Goal: Information Seeking & Learning: Learn about a topic

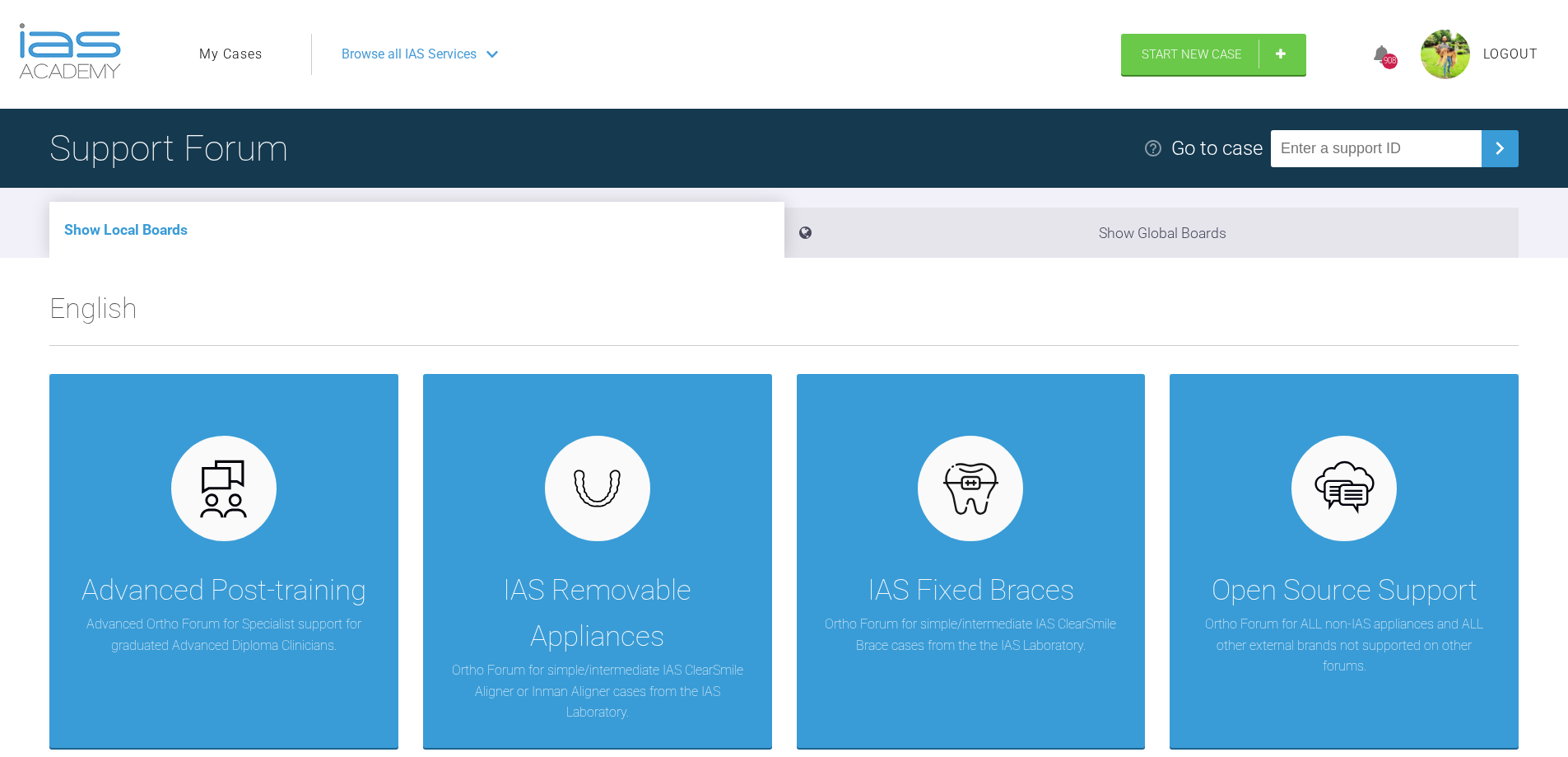
click at [244, 46] on link "My Cases" at bounding box center [231, 55] width 63 height 22
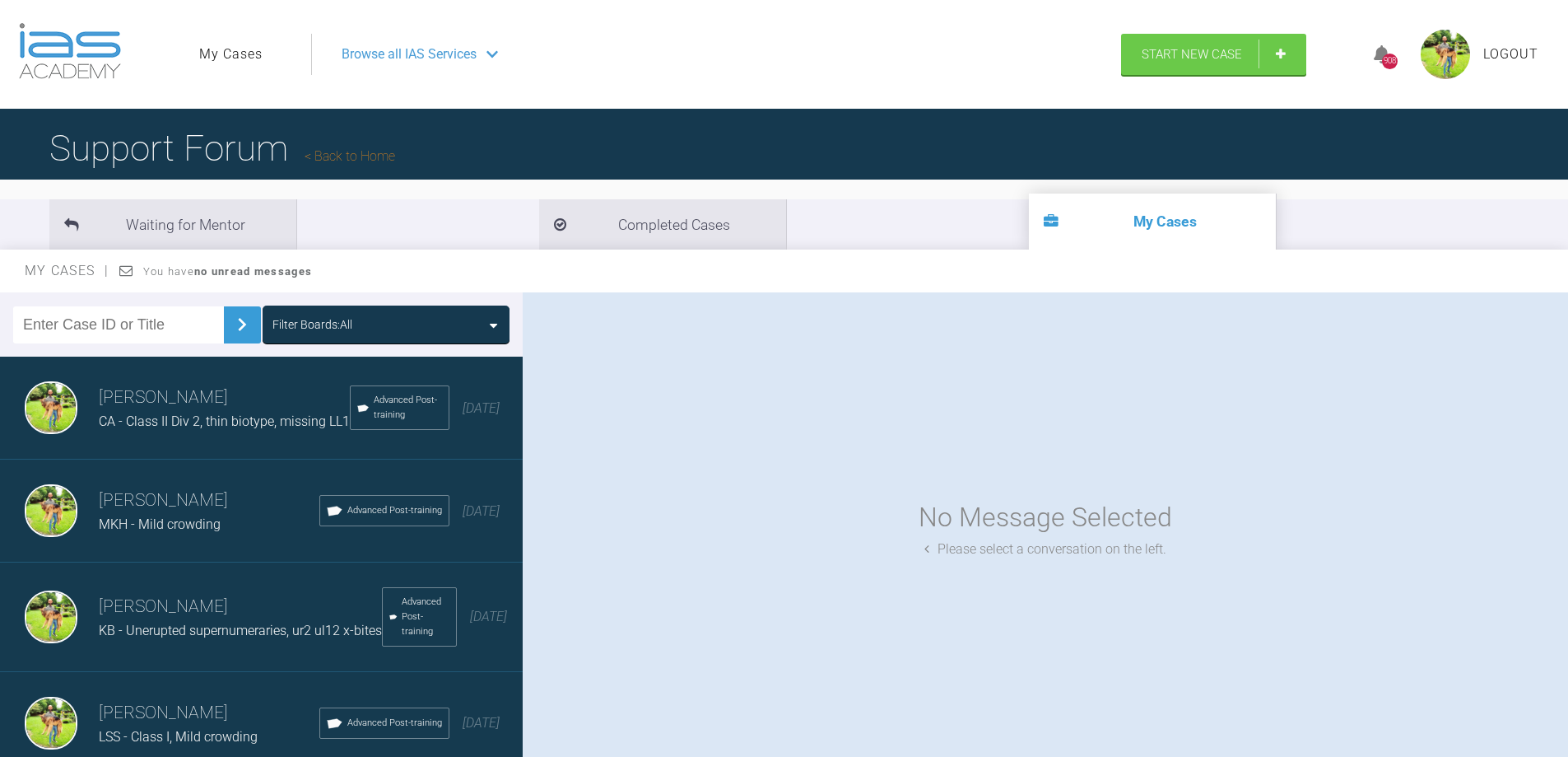
click at [146, 333] on input "text" at bounding box center [119, 325] width 211 height 37
type input "eht"
click at [246, 330] on button at bounding box center [243, 325] width 37 height 37
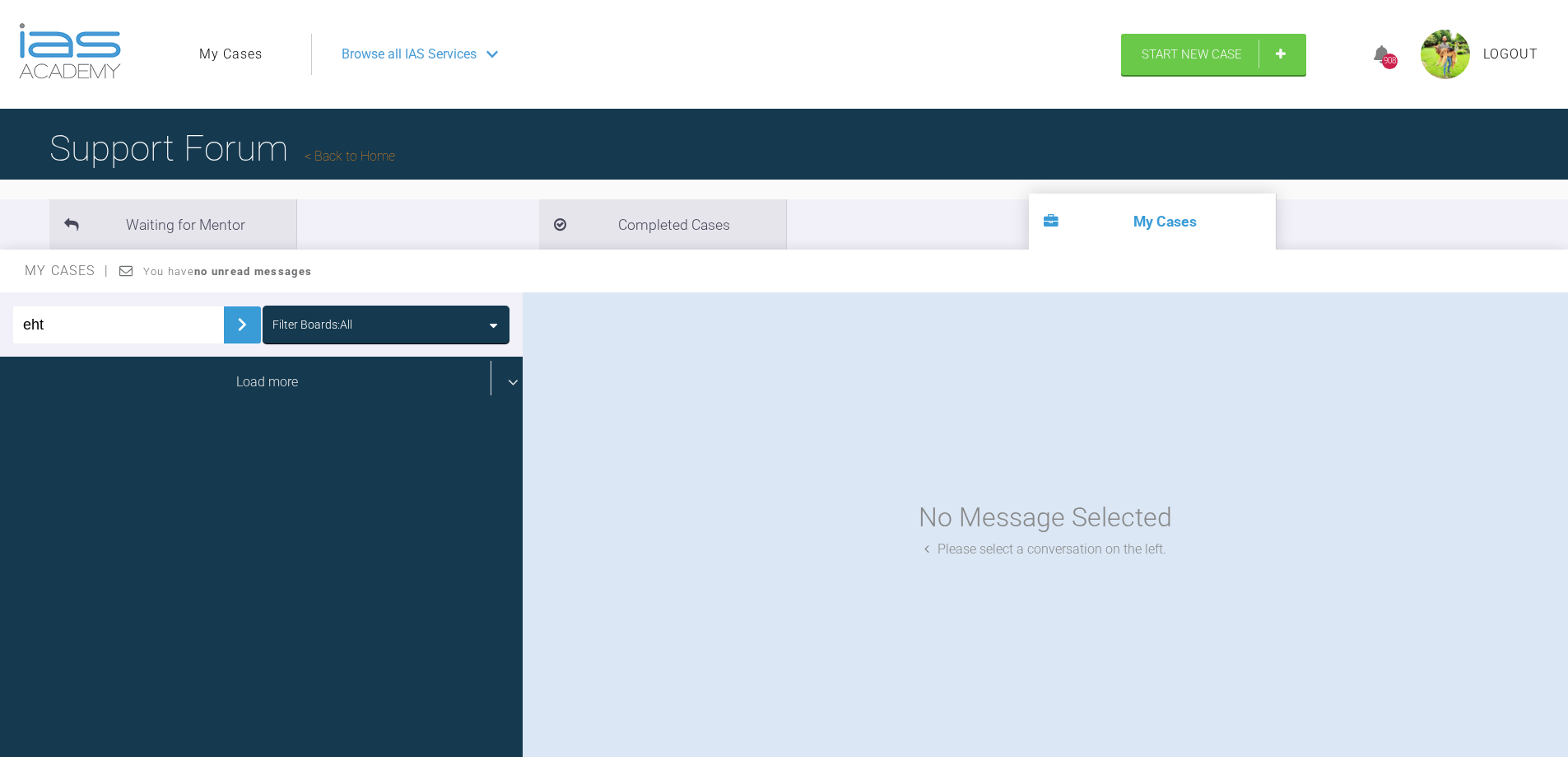
click at [239, 385] on div "Load more" at bounding box center [267, 381] width 535 height 51
click at [355, 376] on div "Load more" at bounding box center [267, 381] width 535 height 51
click at [341, 392] on div "Load more" at bounding box center [267, 381] width 535 height 51
click at [195, 418] on span "EHT - Class III, Transfer Case, 14 years old." at bounding box center [253, 420] width 310 height 16
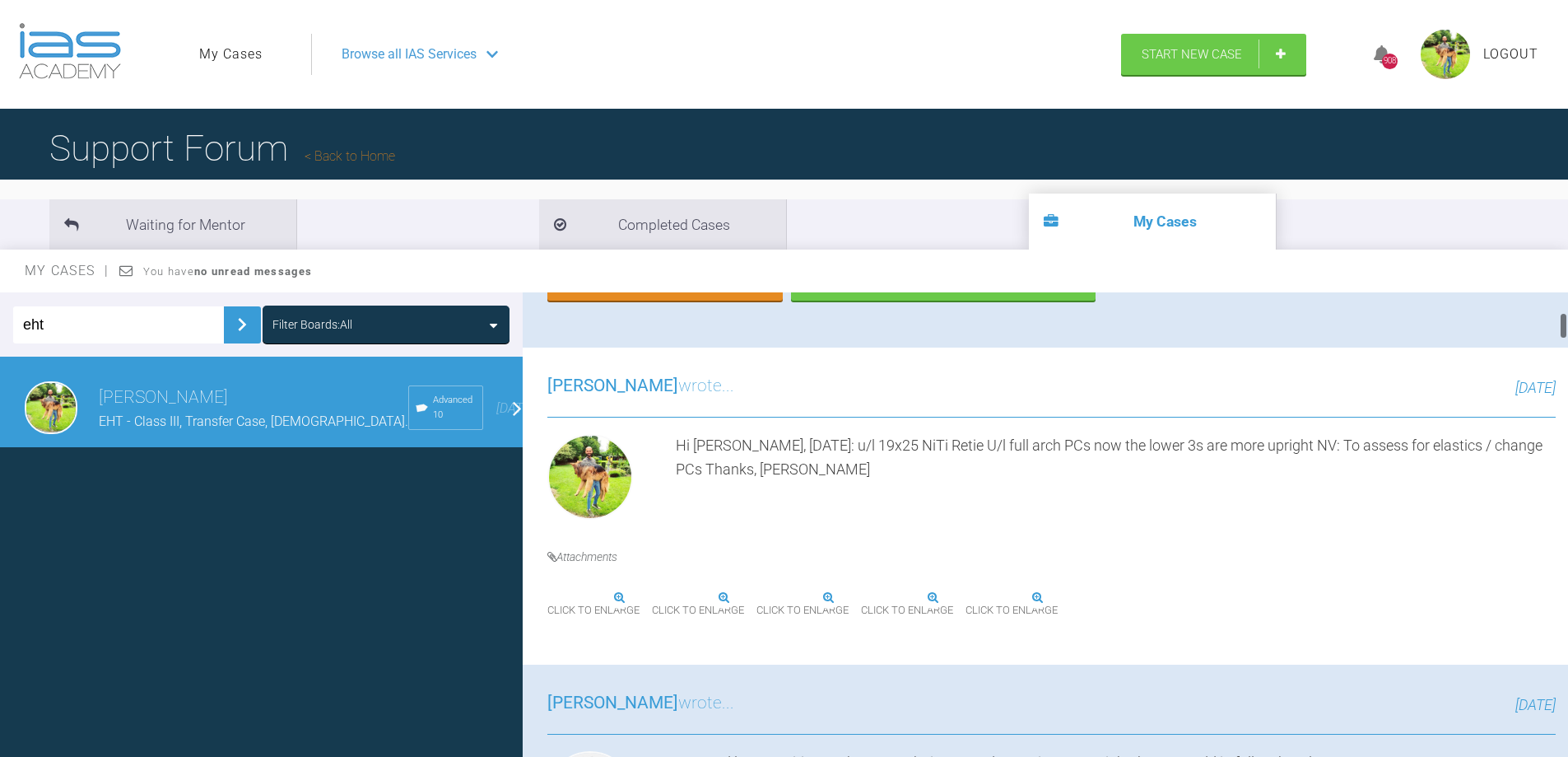
scroll to position [494, 0]
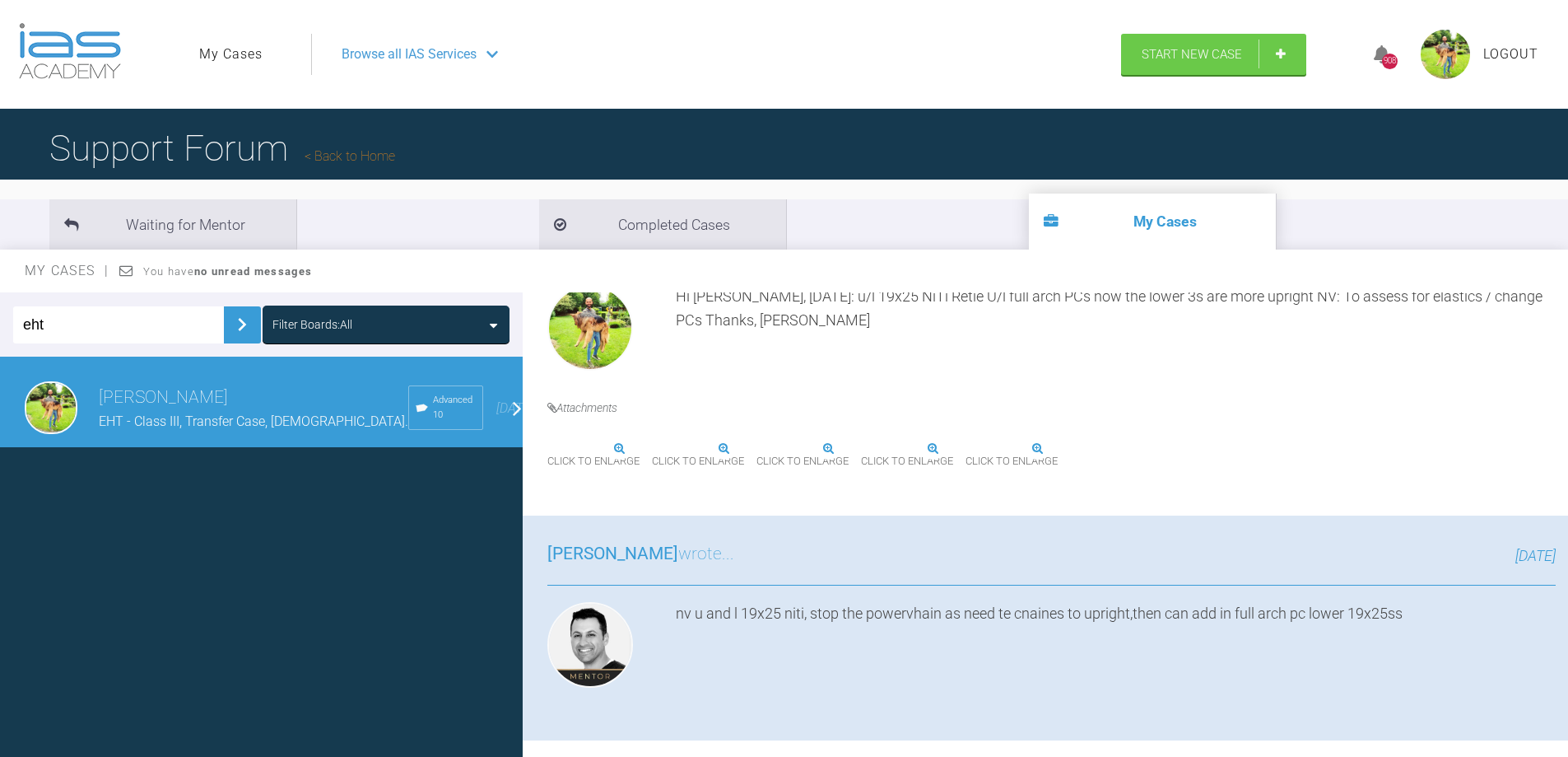
click at [652, 449] on img at bounding box center [652, 449] width 0 height 0
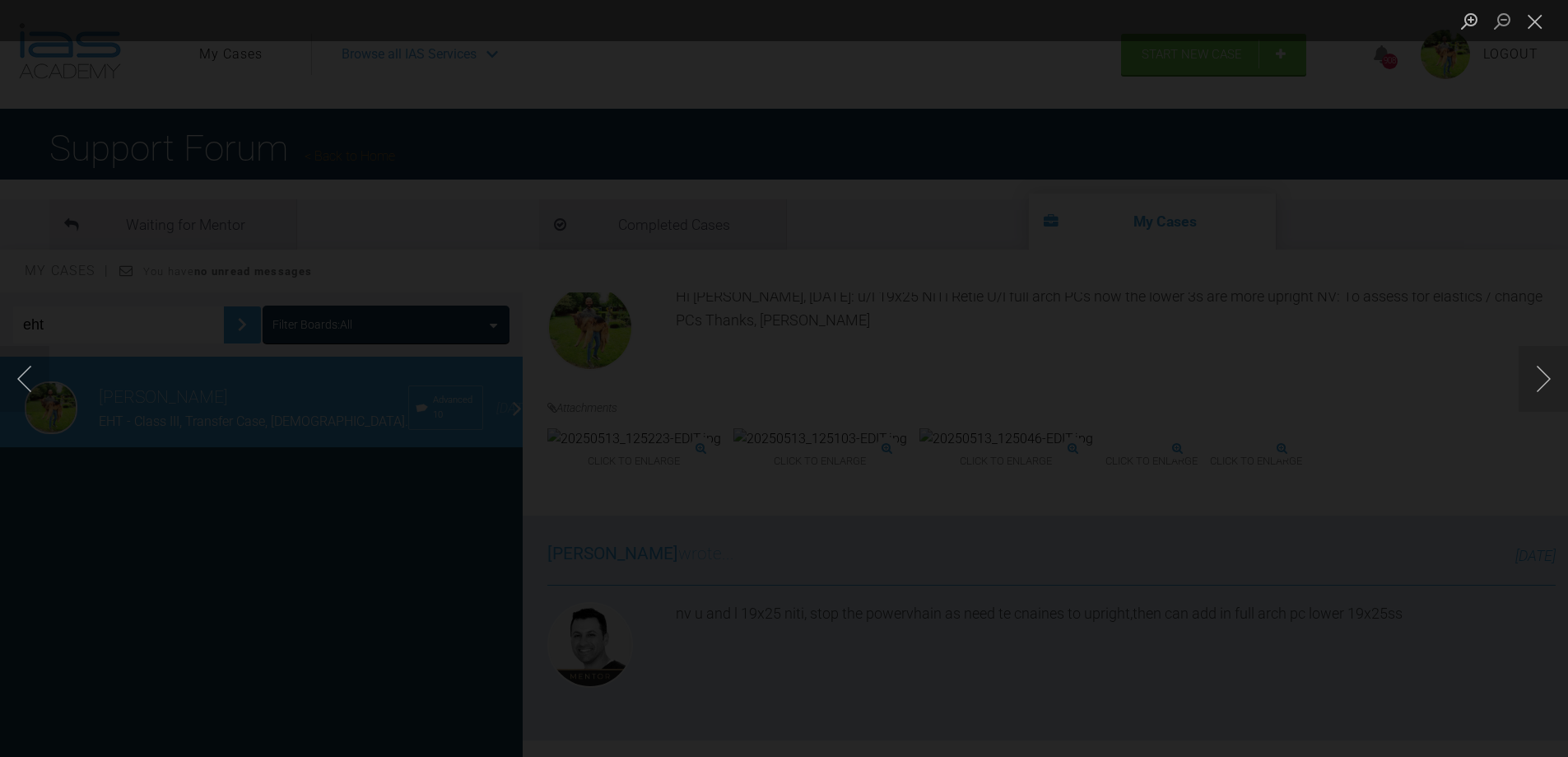
click at [1309, 402] on div "Lightbox" at bounding box center [784, 378] width 1568 height 757
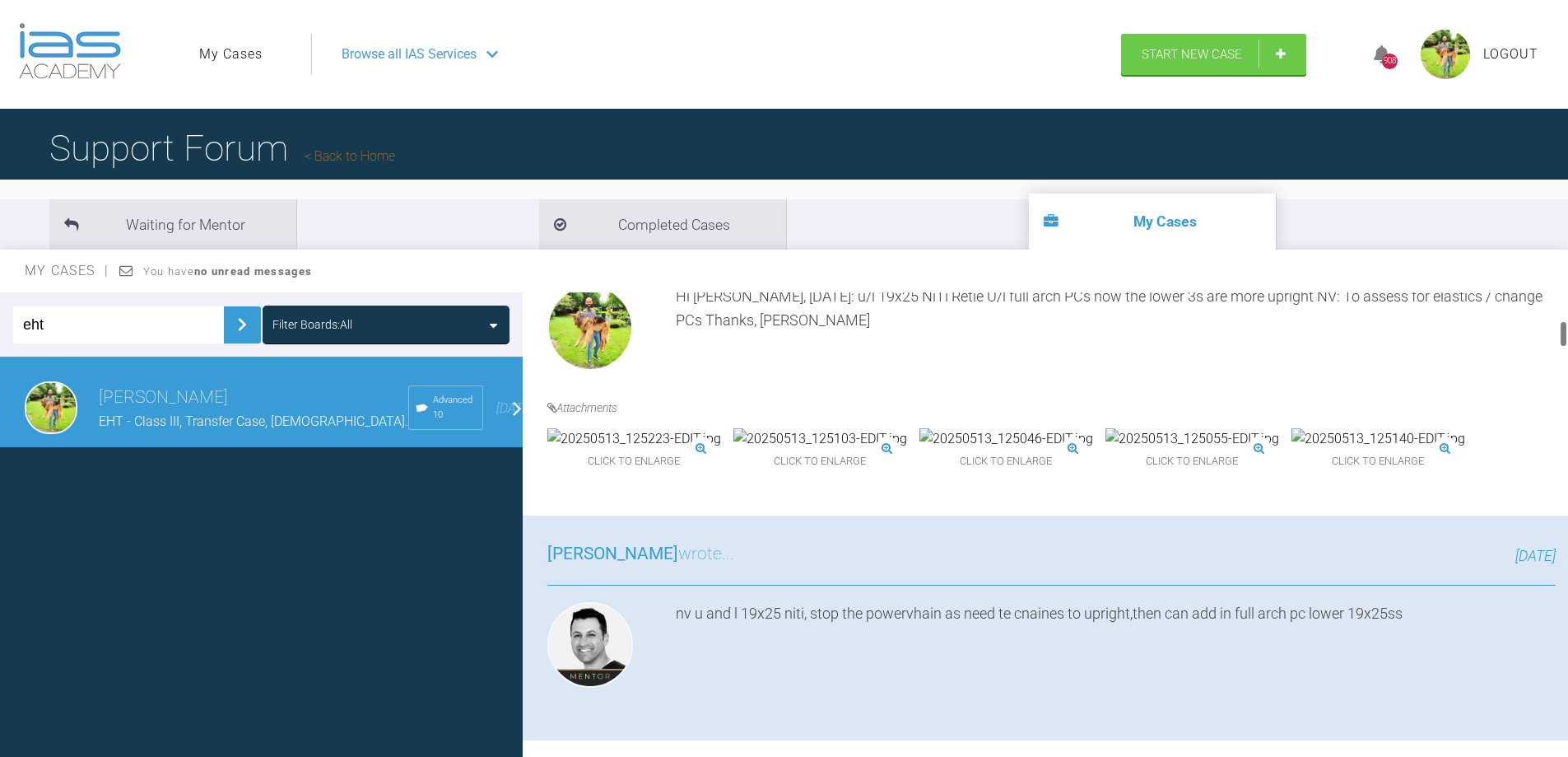
click at [1125, 450] on img at bounding box center [1192, 439] width 174 height 22
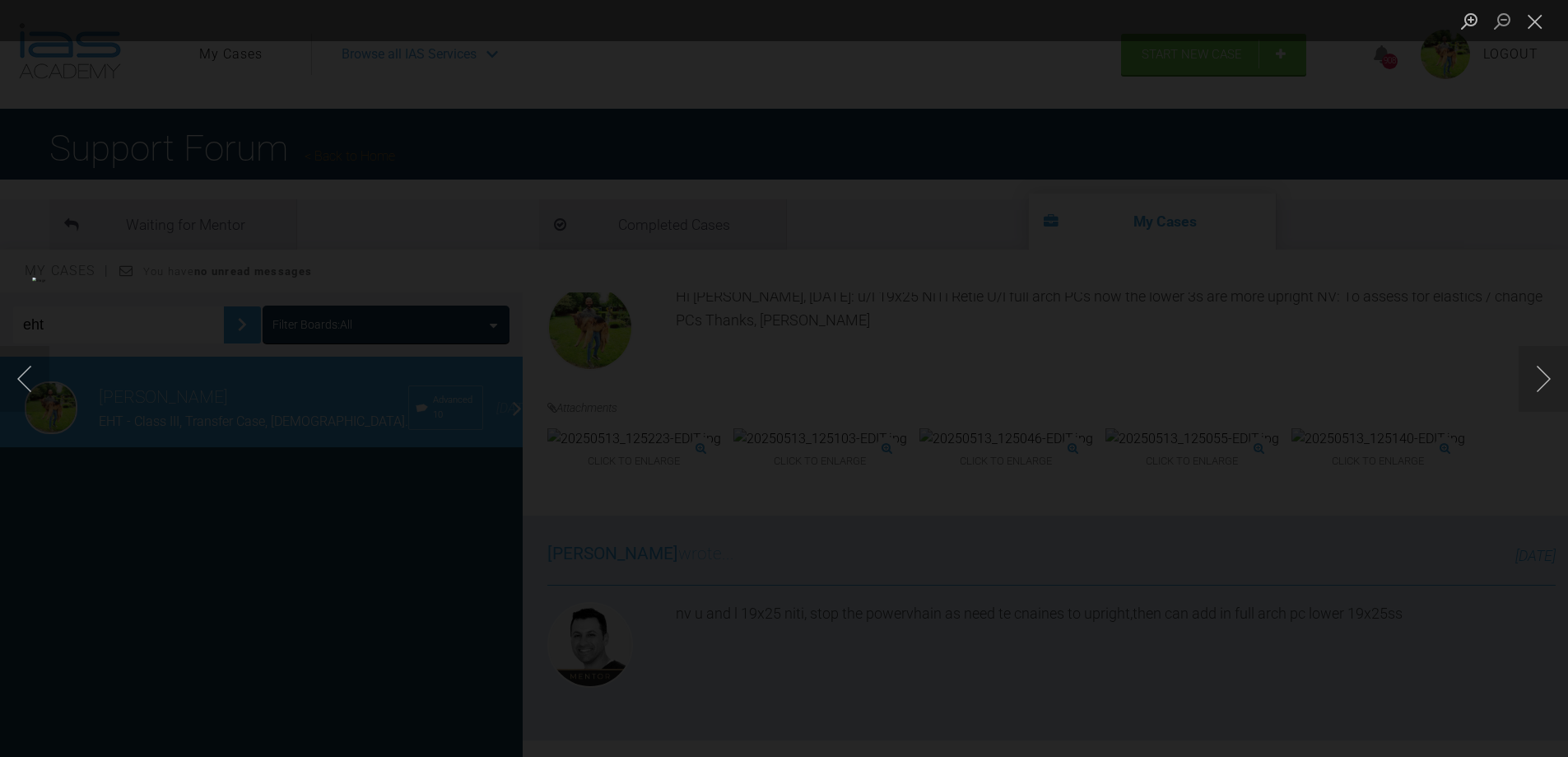
click at [1093, 573] on div "Lightbox" at bounding box center [784, 378] width 1568 height 757
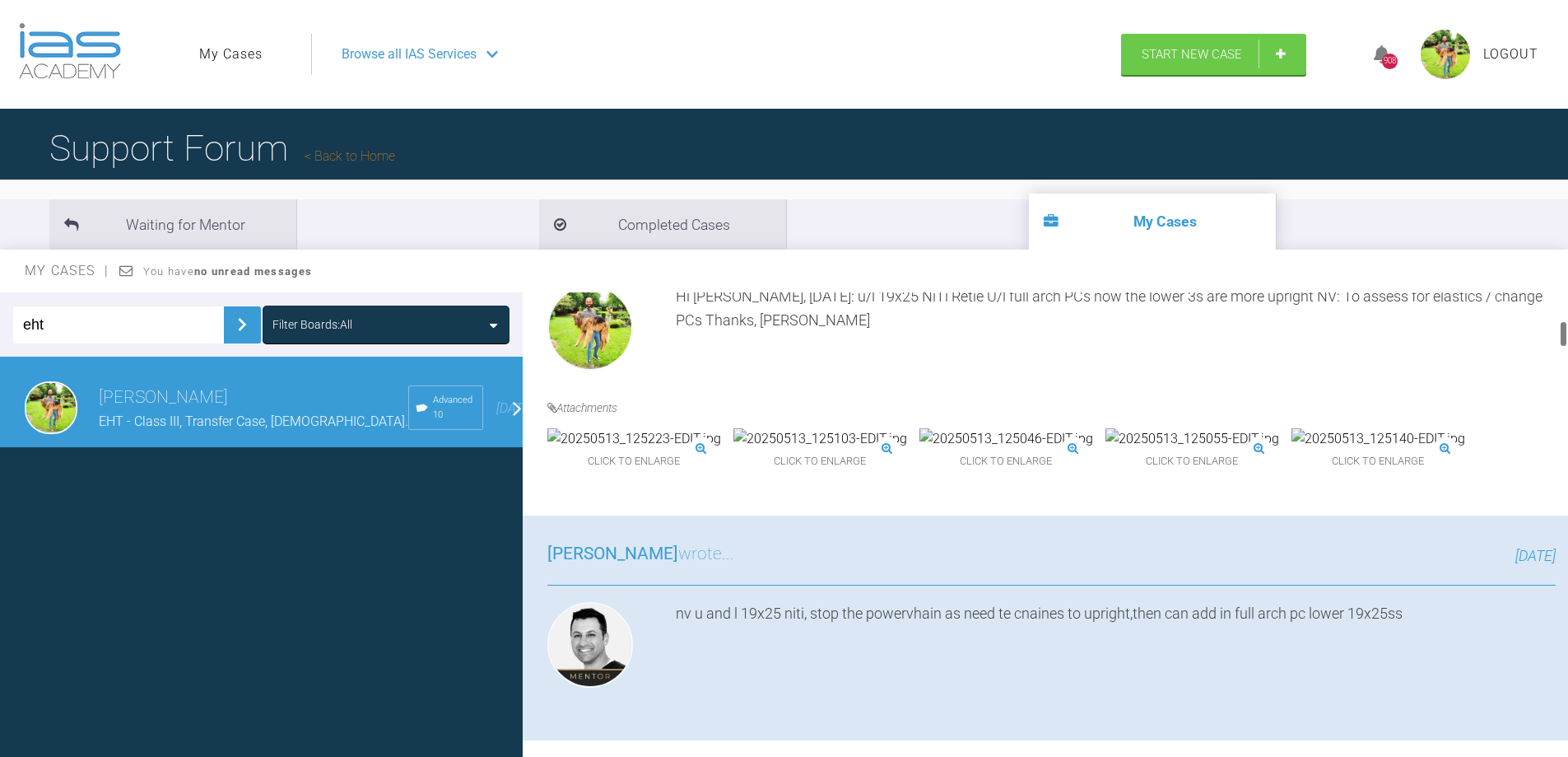
click at [814, 450] on img at bounding box center [820, 439] width 174 height 22
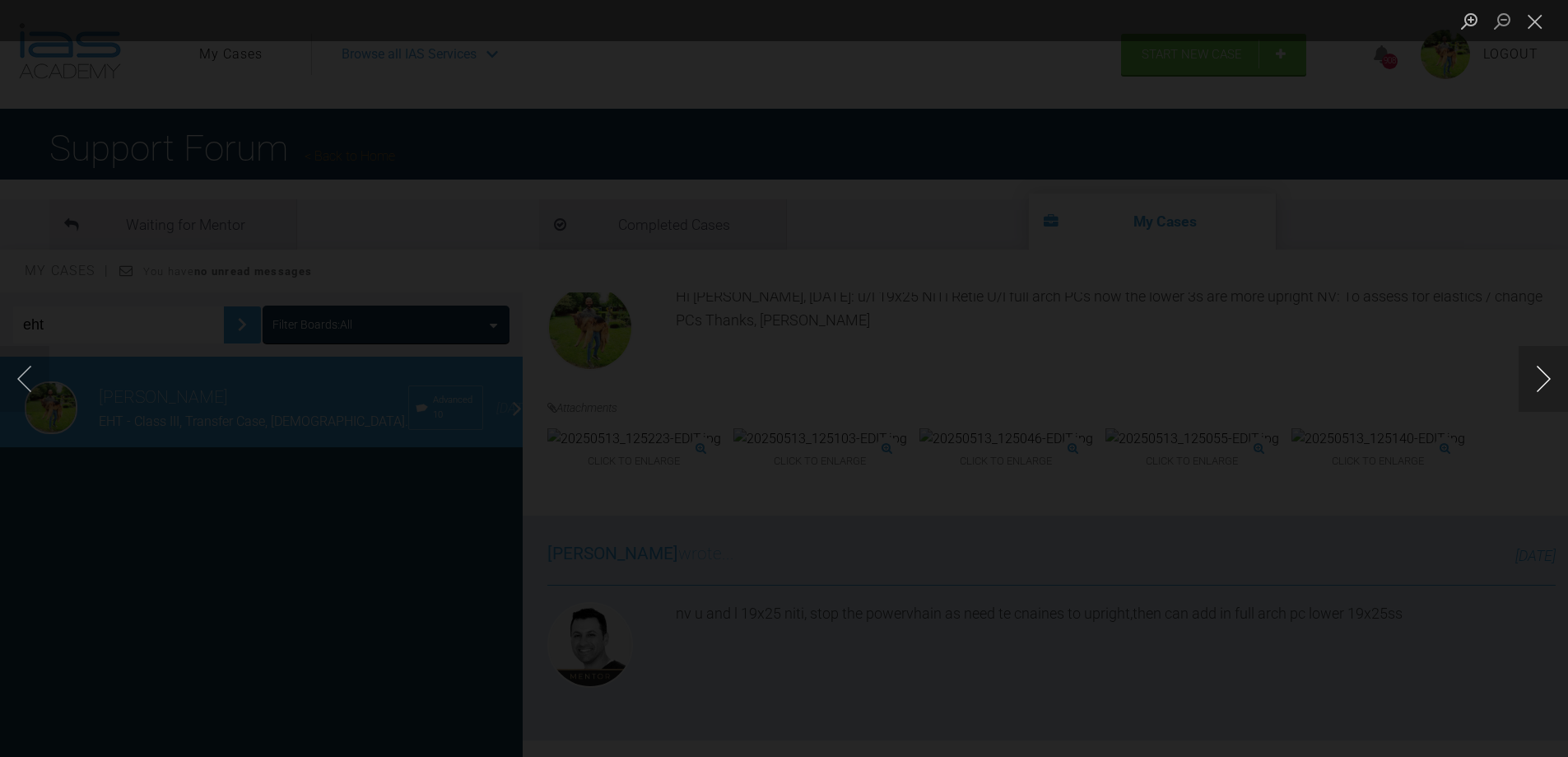
click at [1538, 373] on button "Next image" at bounding box center [1542, 378] width 49 height 66
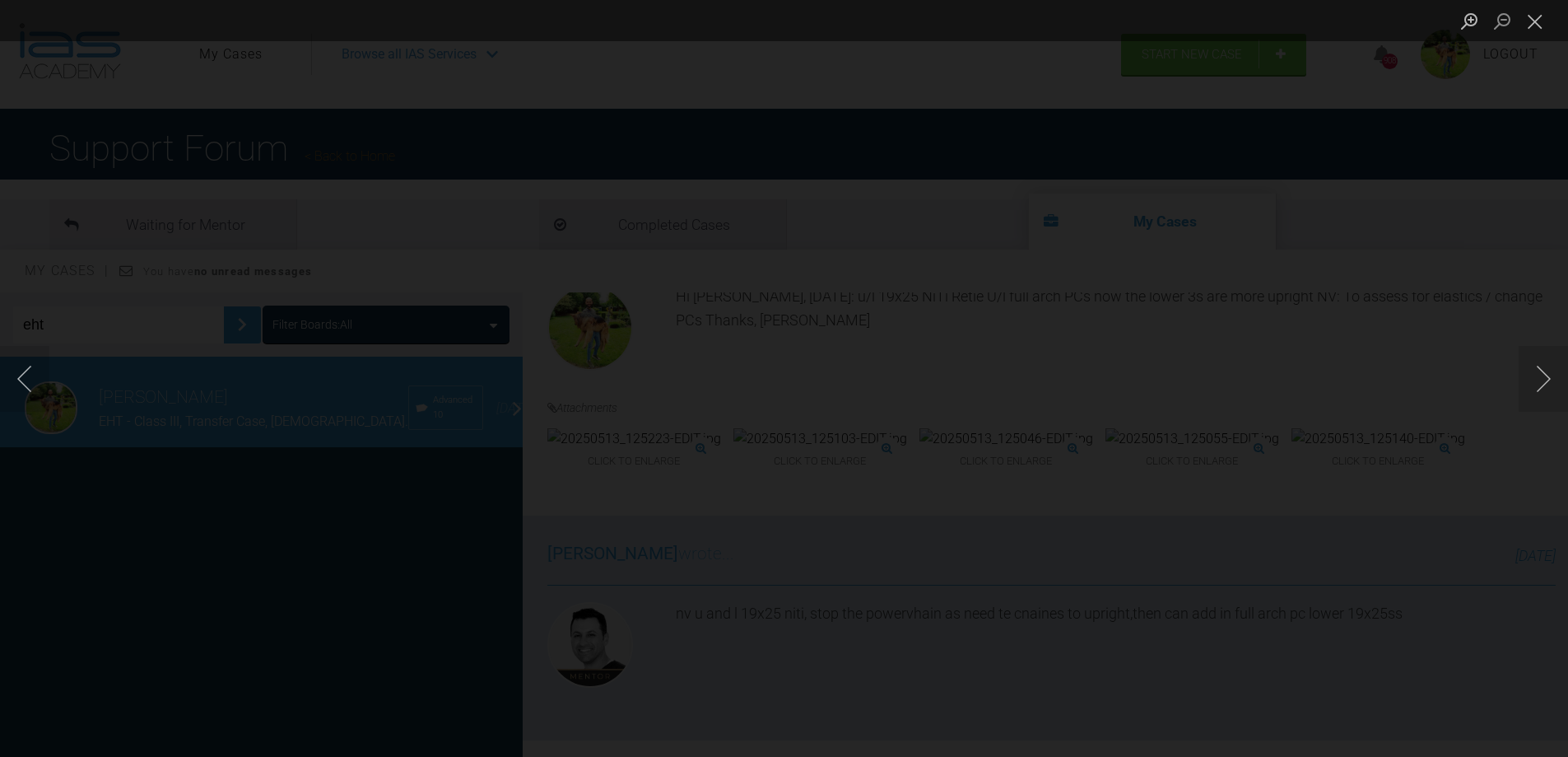
click at [1379, 366] on div "Lightbox" at bounding box center [784, 378] width 1568 height 757
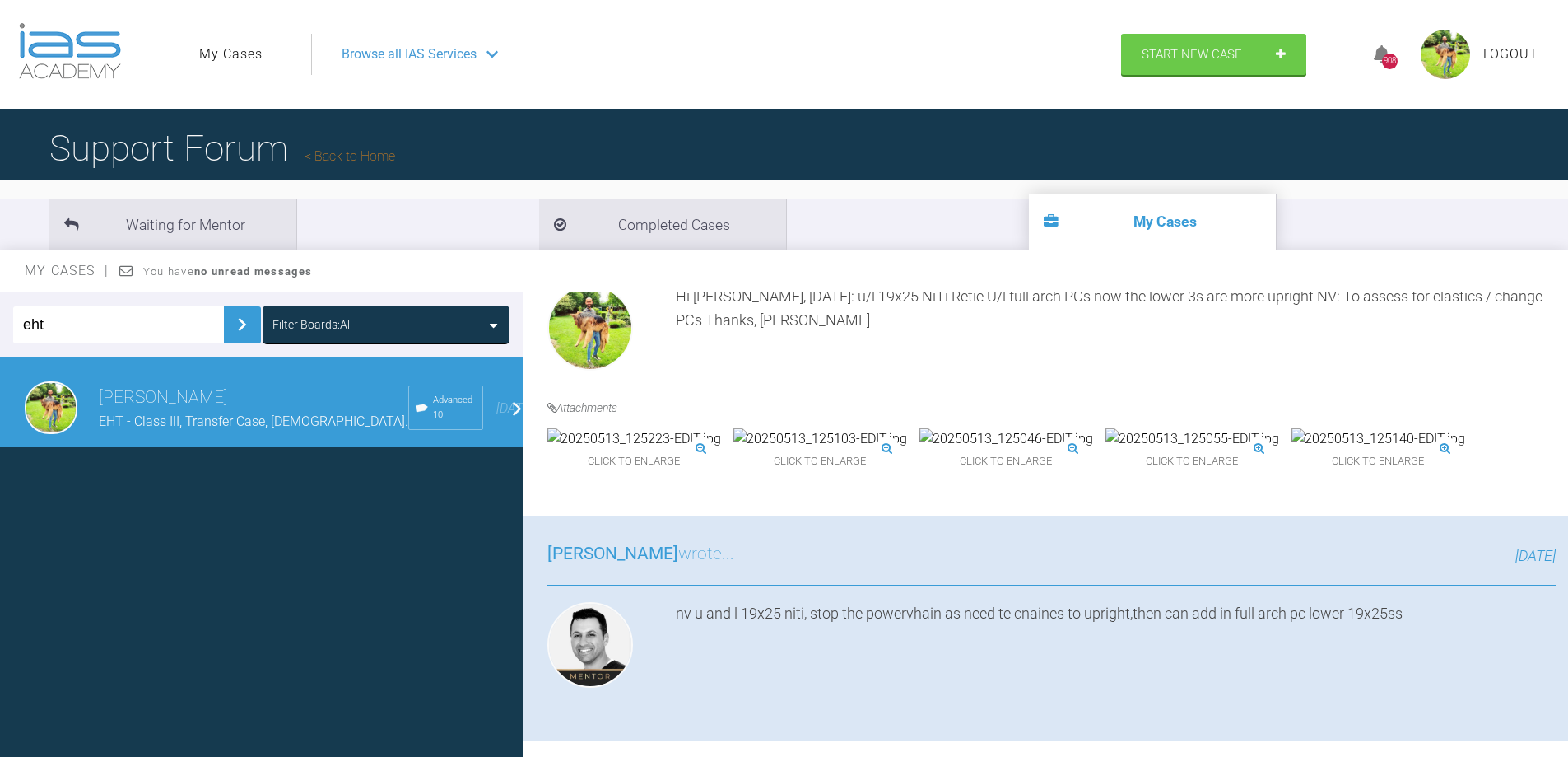
click at [1365, 450] on img at bounding box center [1378, 439] width 174 height 22
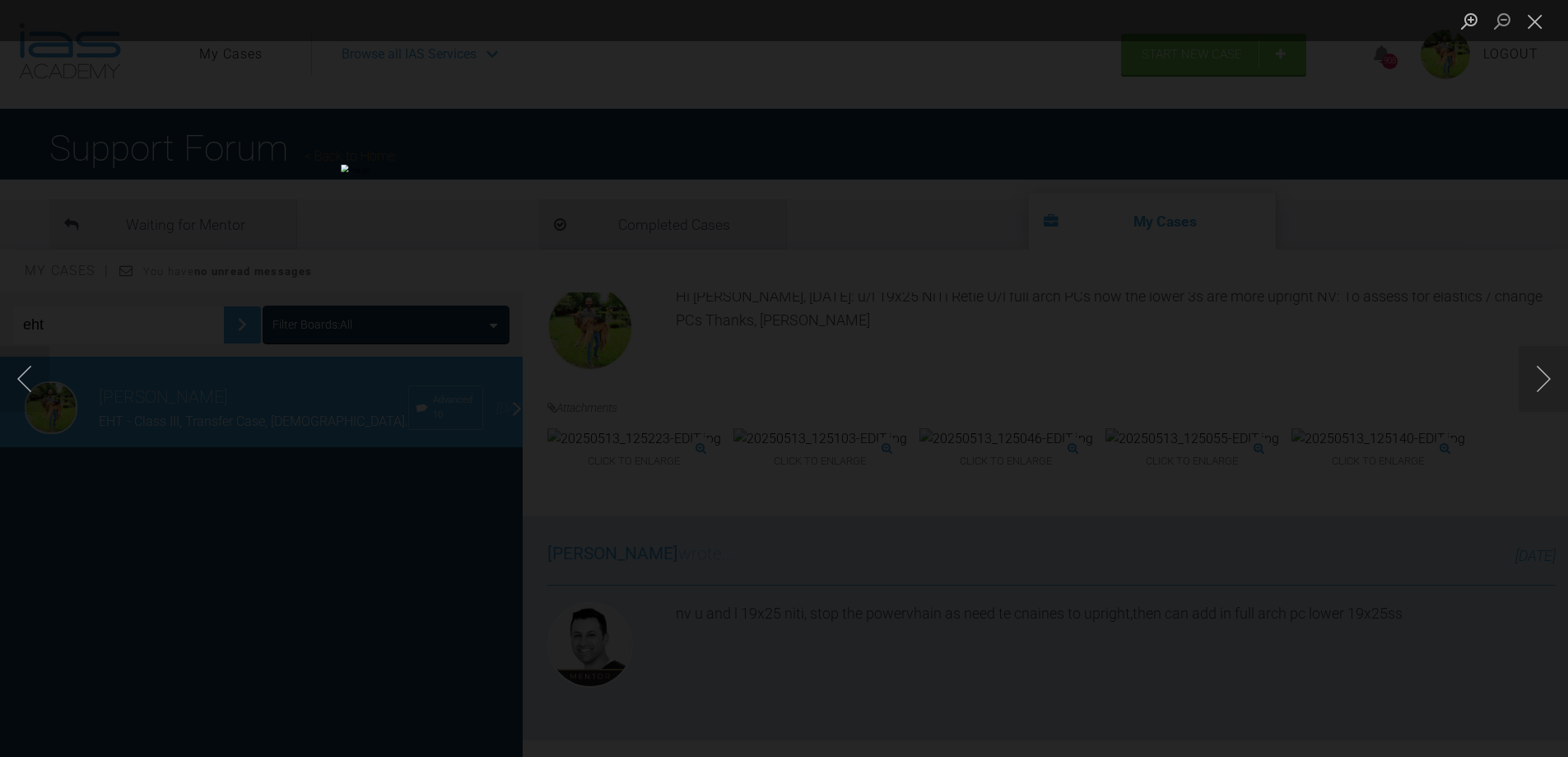
click at [1324, 329] on div "Lightbox" at bounding box center [784, 378] width 1568 height 757
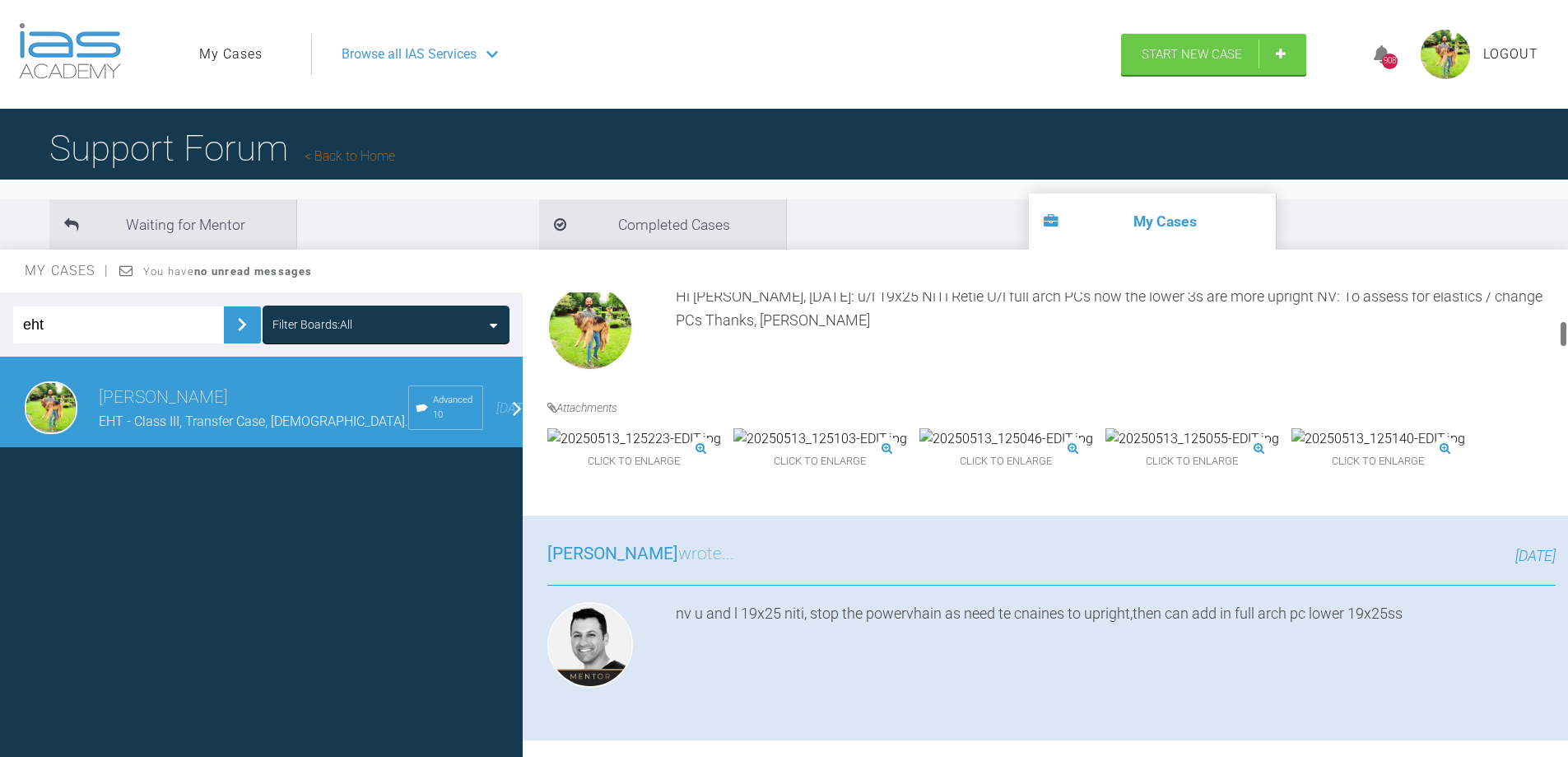
scroll to position [82, 0]
